Goal: Task Accomplishment & Management: Manage account settings

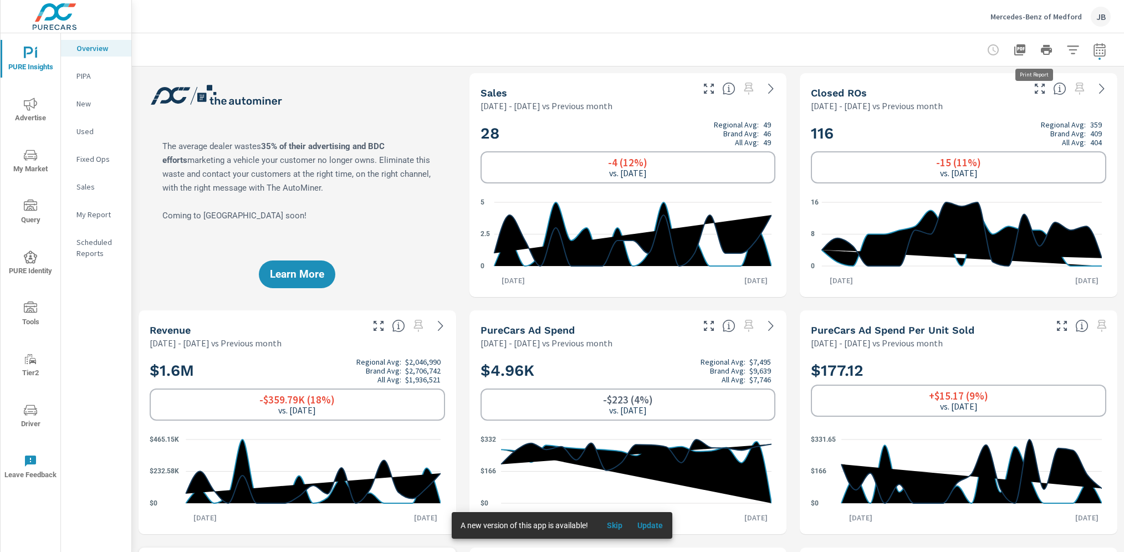
click at [1035, 14] on p "Mercedes-Benz of Medford" at bounding box center [1036, 17] width 91 height 10
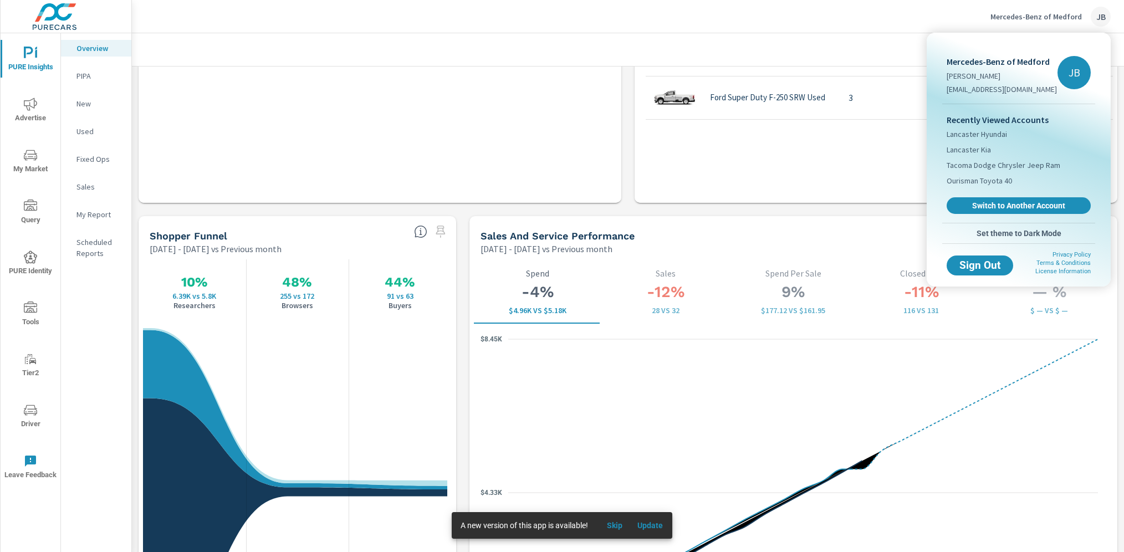
click at [1045, 196] on div "Recently Viewed Accounts Lancaster Hyundai Lancaster Kia Tacoma Dodge Chrysler …" at bounding box center [1018, 163] width 153 height 119
click at [1047, 202] on span "Switch to Another Account" at bounding box center [1019, 206] width 136 height 11
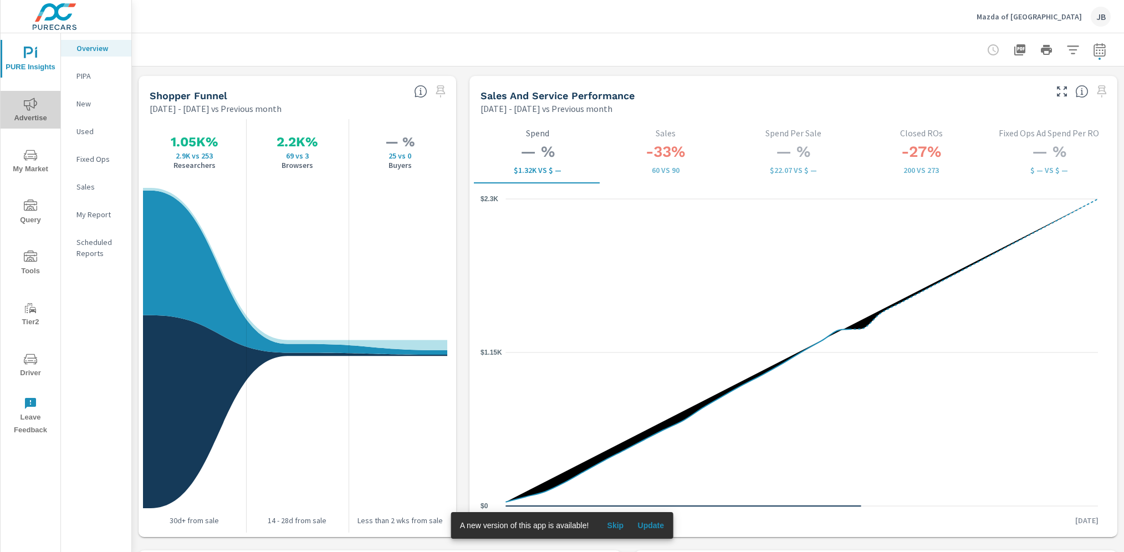
click at [41, 115] on span "Advertise" at bounding box center [30, 111] width 53 height 27
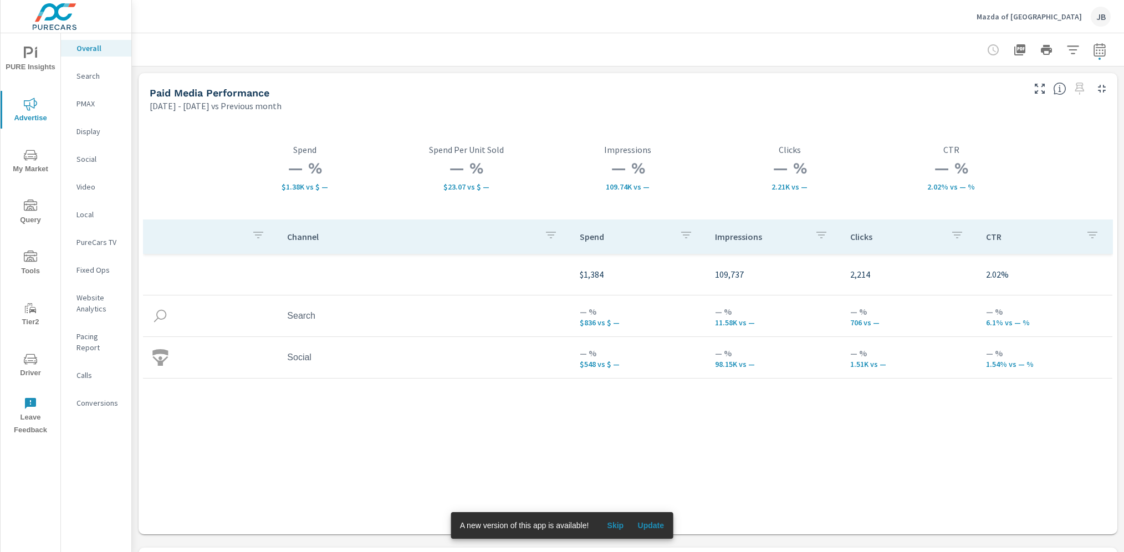
click at [79, 370] on p "Calls" at bounding box center [100, 375] width 46 height 11
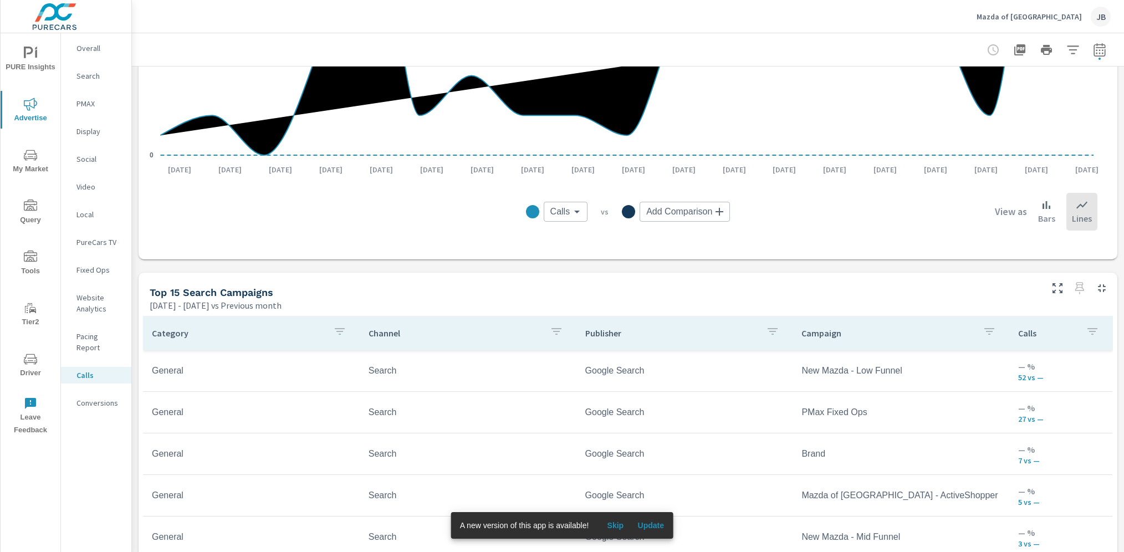
scroll to position [512, 0]
